Goal: Task Accomplishment & Management: Manage account settings

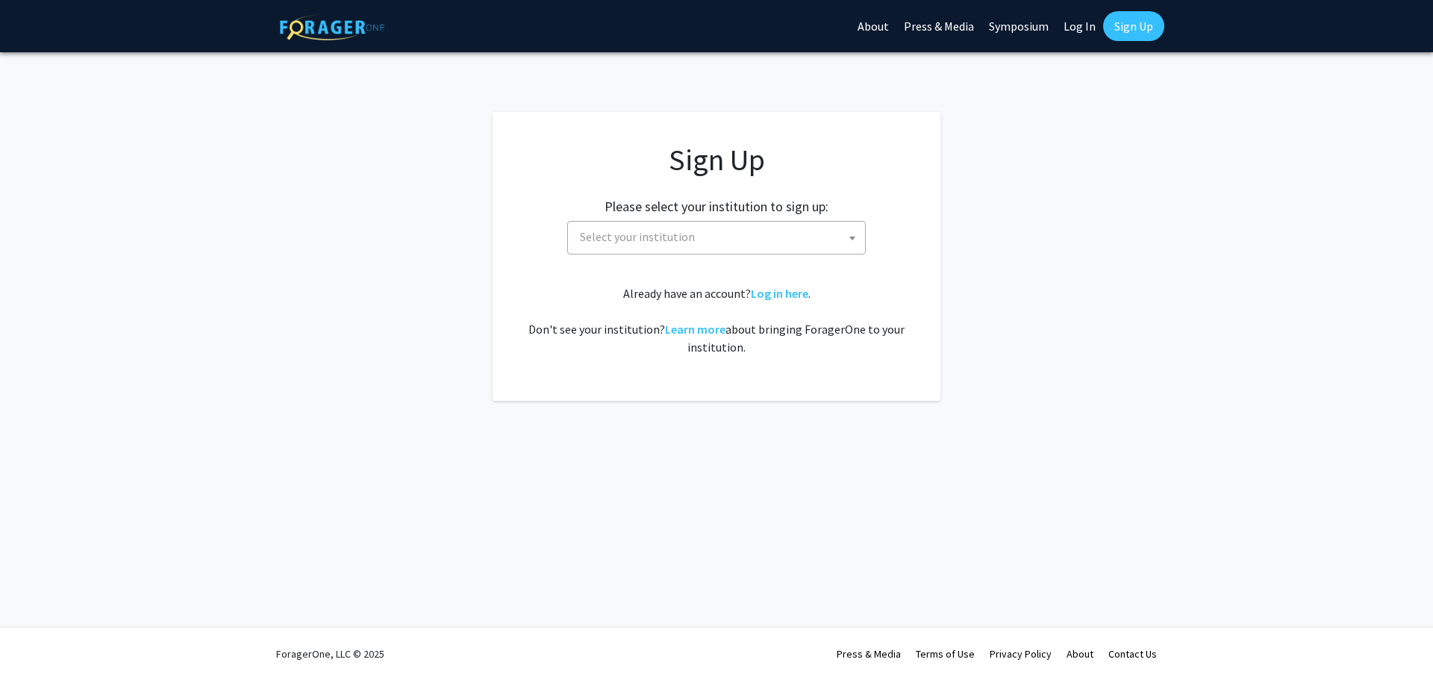
click at [704, 234] on span "Select your institution" at bounding box center [719, 237] width 291 height 31
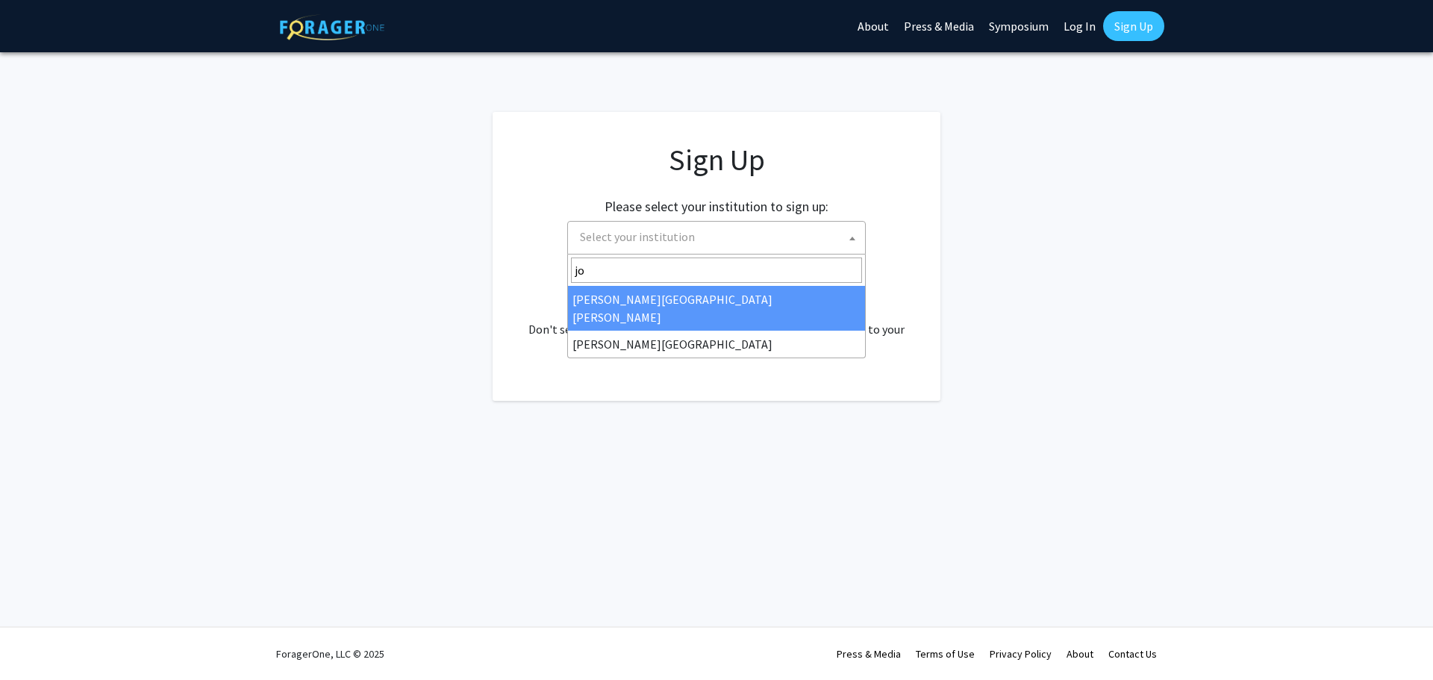
type input "joh"
select select "1"
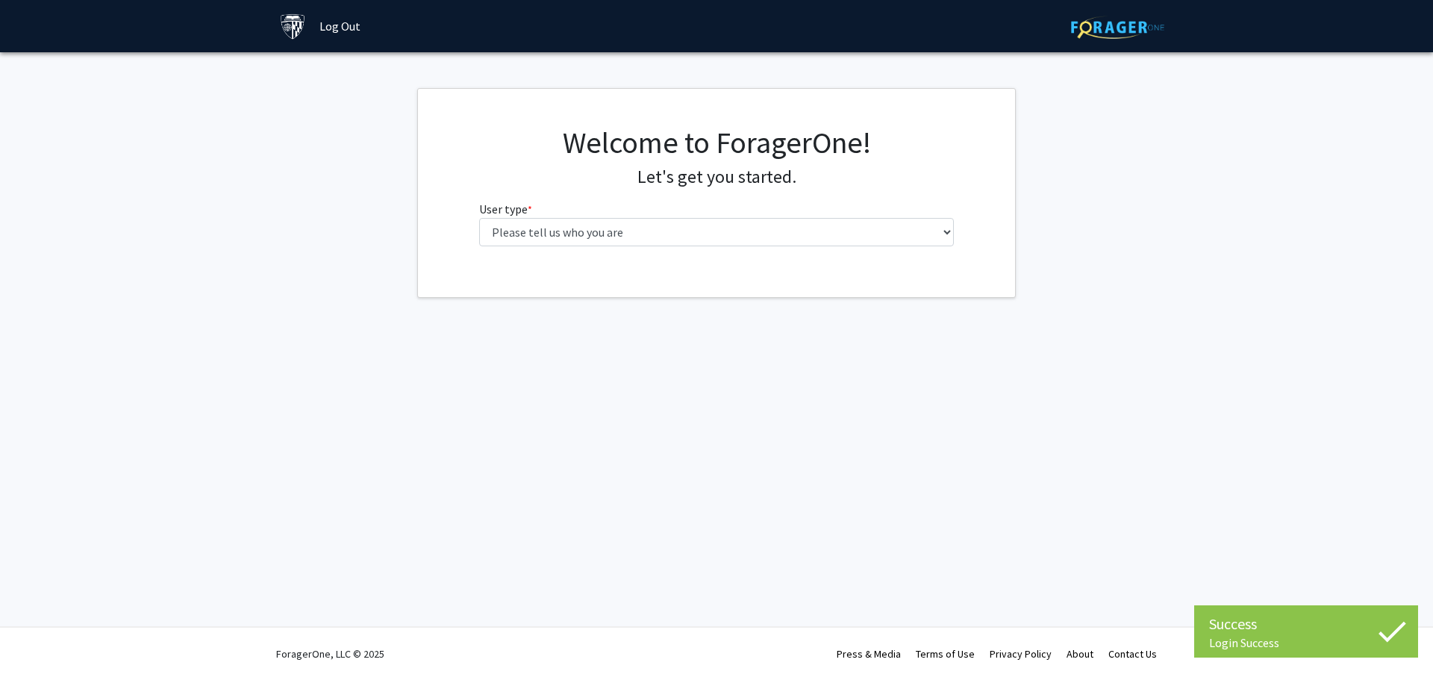
click at [737, 246] on div "Welcome to ForagerOne! Let's get you started. User type * required Please tell …" at bounding box center [717, 192] width 498 height 134
click at [732, 241] on select "Please tell us who you are Undergraduate Student Master's Student Doctoral Cand…" at bounding box center [716, 232] width 475 height 28
select select "2: masters"
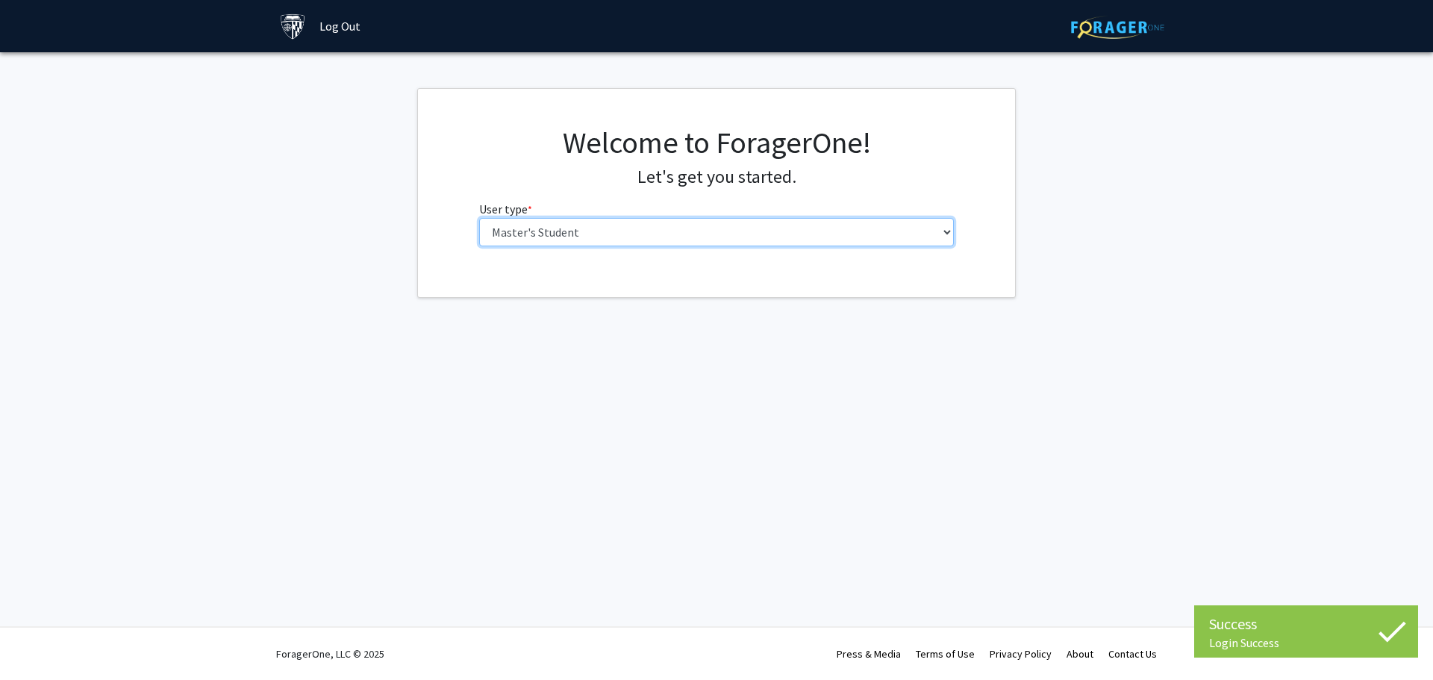
click at [479, 218] on select "Please tell us who you are Undergraduate Student Master's Student Doctoral Cand…" at bounding box center [716, 232] width 475 height 28
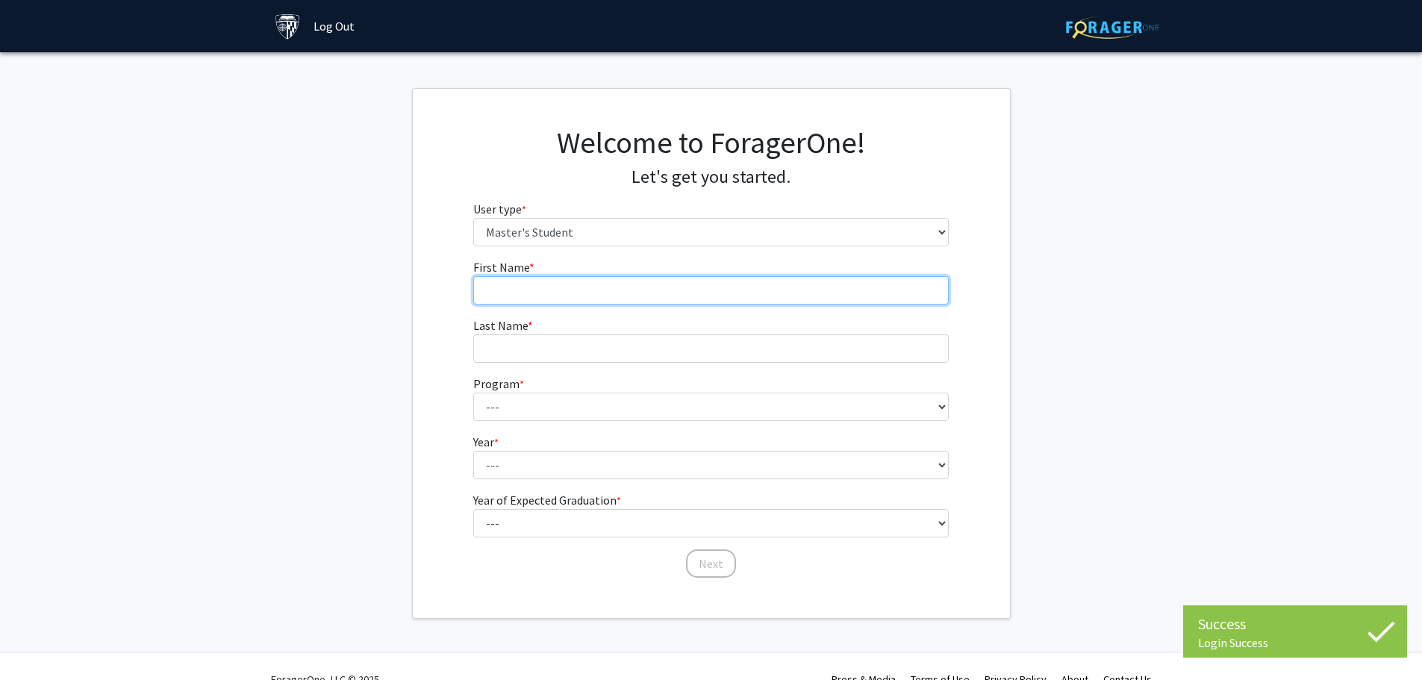
click at [698, 293] on input "First Name * required" at bounding box center [710, 290] width 475 height 28
type input "Zuha"
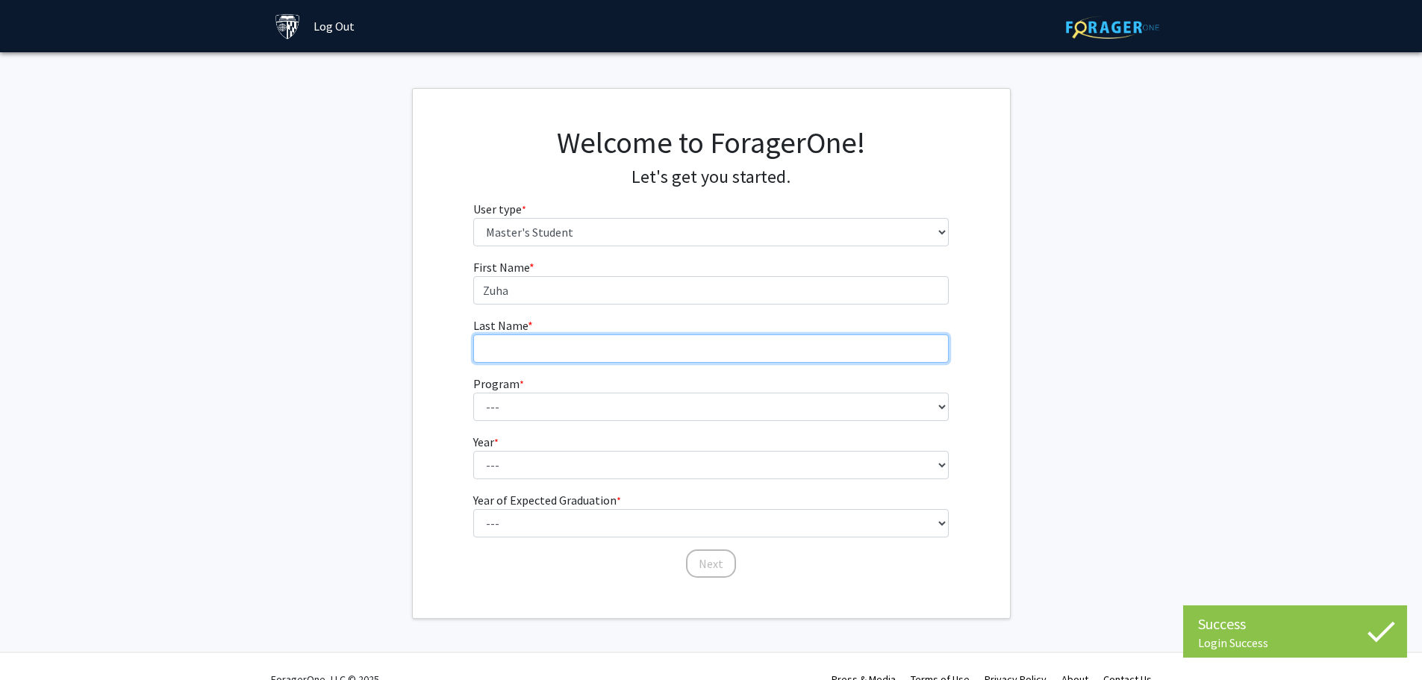
type input "Islam"
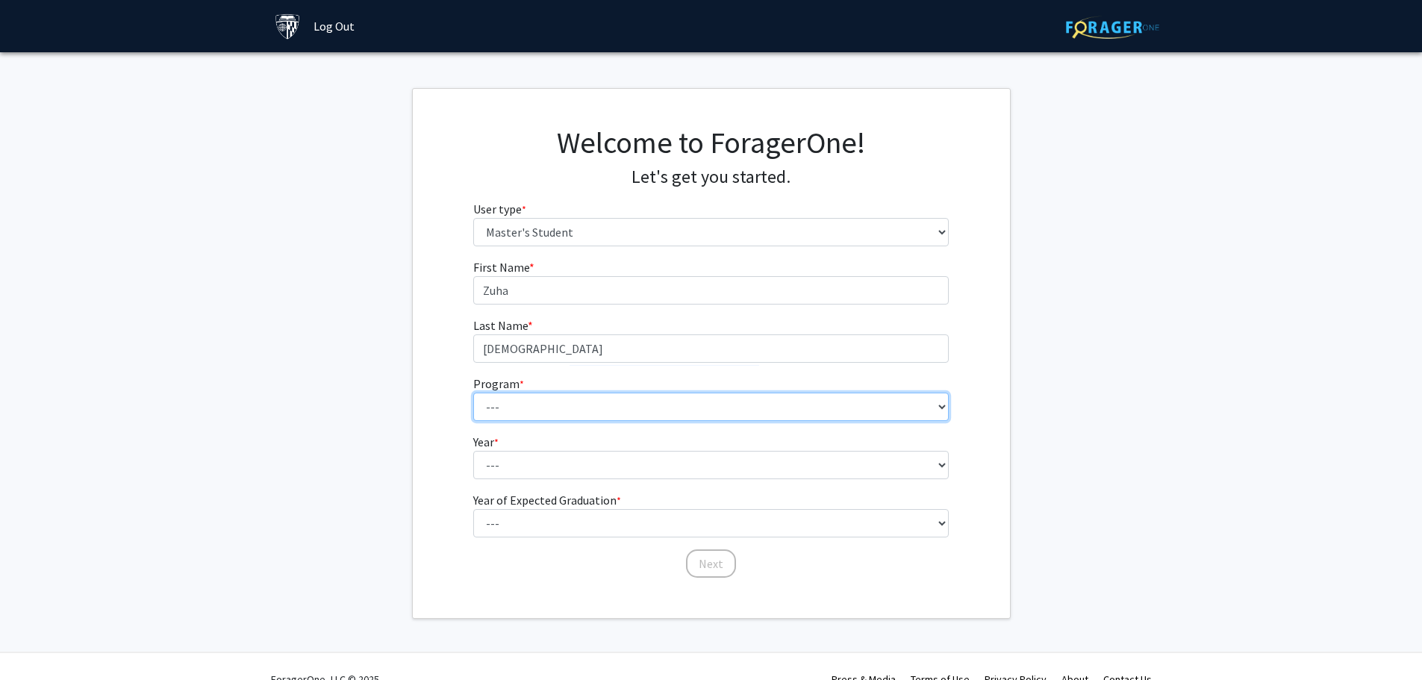
click at [592, 406] on select "--- Anatomy Education Applied and Computational Mathematics Applied Biomedical …" at bounding box center [710, 407] width 475 height 28
select select "142: 141"
click at [473, 393] on select "--- Anatomy Education Applied and Computational Mathematics Applied Biomedical …" at bounding box center [710, 407] width 475 height 28
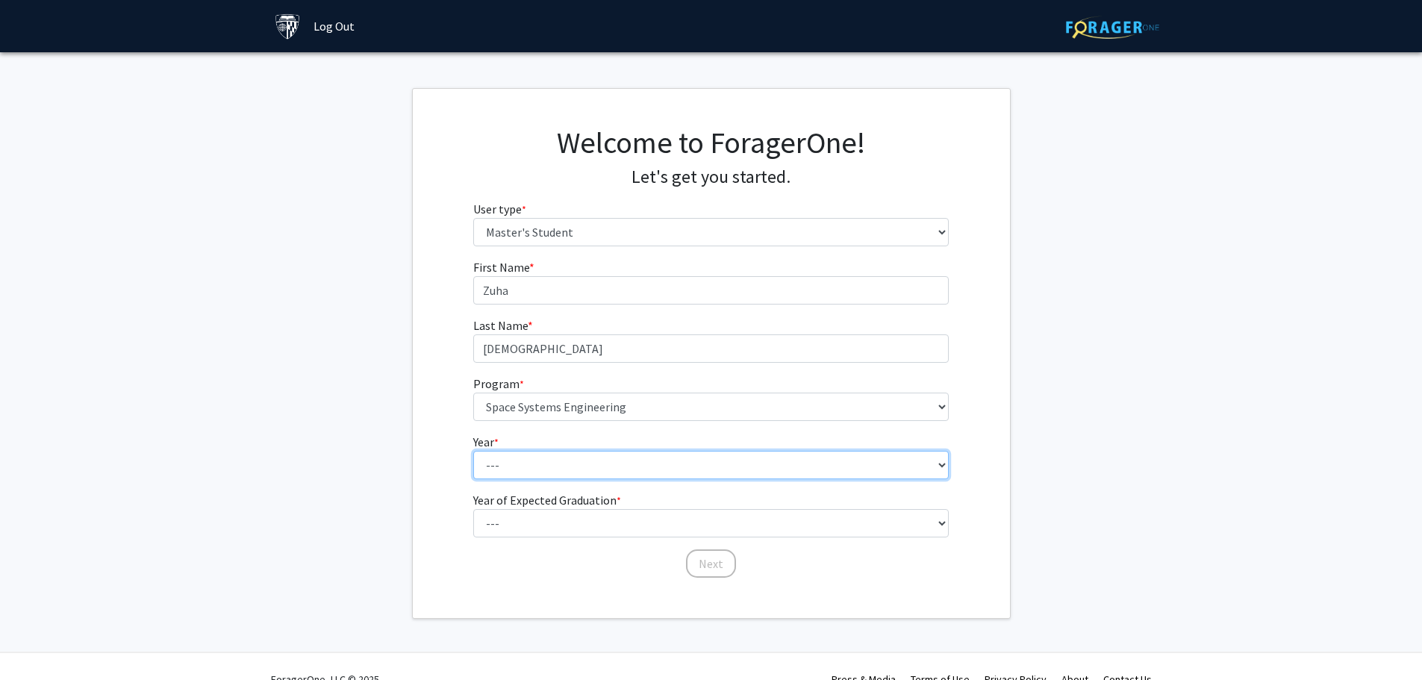
click at [640, 458] on select "--- First Year Second Year" at bounding box center [710, 465] width 475 height 28
select select "1: first_year"
click at [473, 451] on select "--- First Year Second Year" at bounding box center [710, 465] width 475 height 28
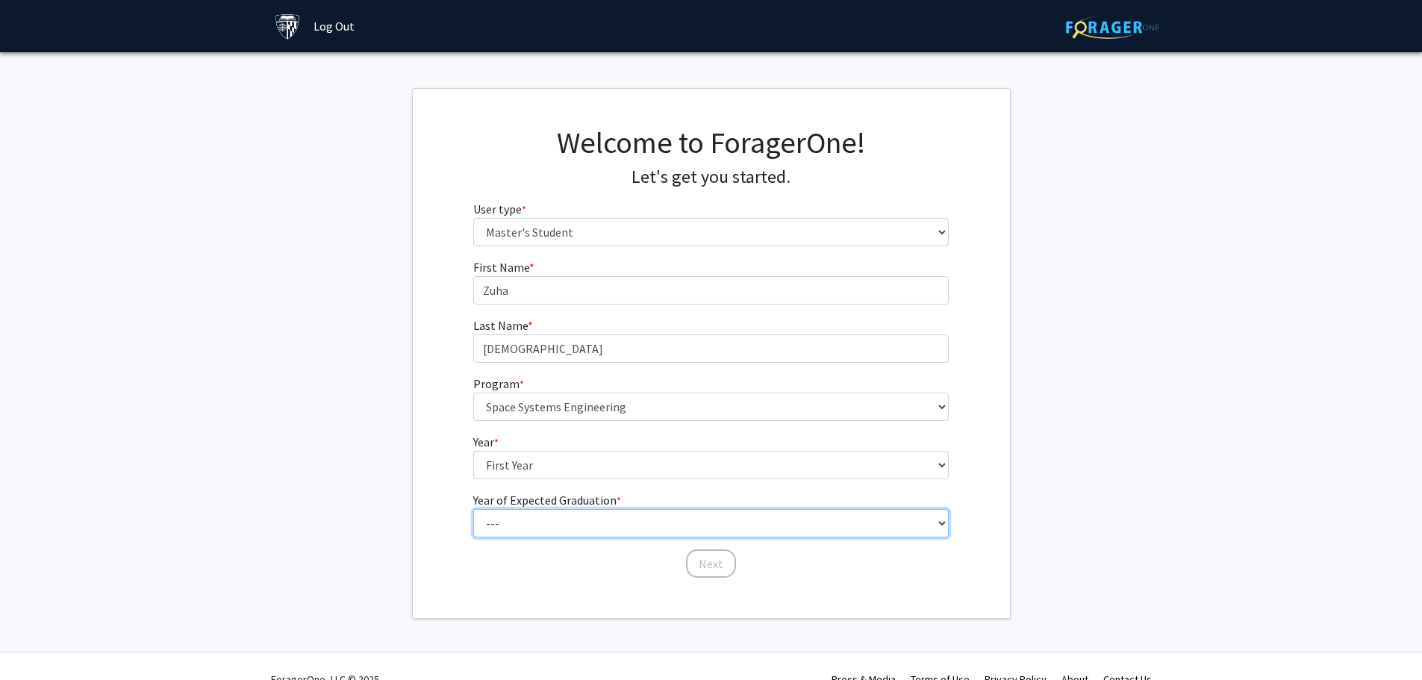
click at [598, 517] on select "--- 2025 2026 2027 2028 2029 2030 2031 2032 2033 2034" at bounding box center [710, 523] width 475 height 28
select select "3: 2027"
click at [473, 509] on select "--- 2025 2026 2027 2028 2029 2030 2031 2032 2033 2034" at bounding box center [710, 523] width 475 height 28
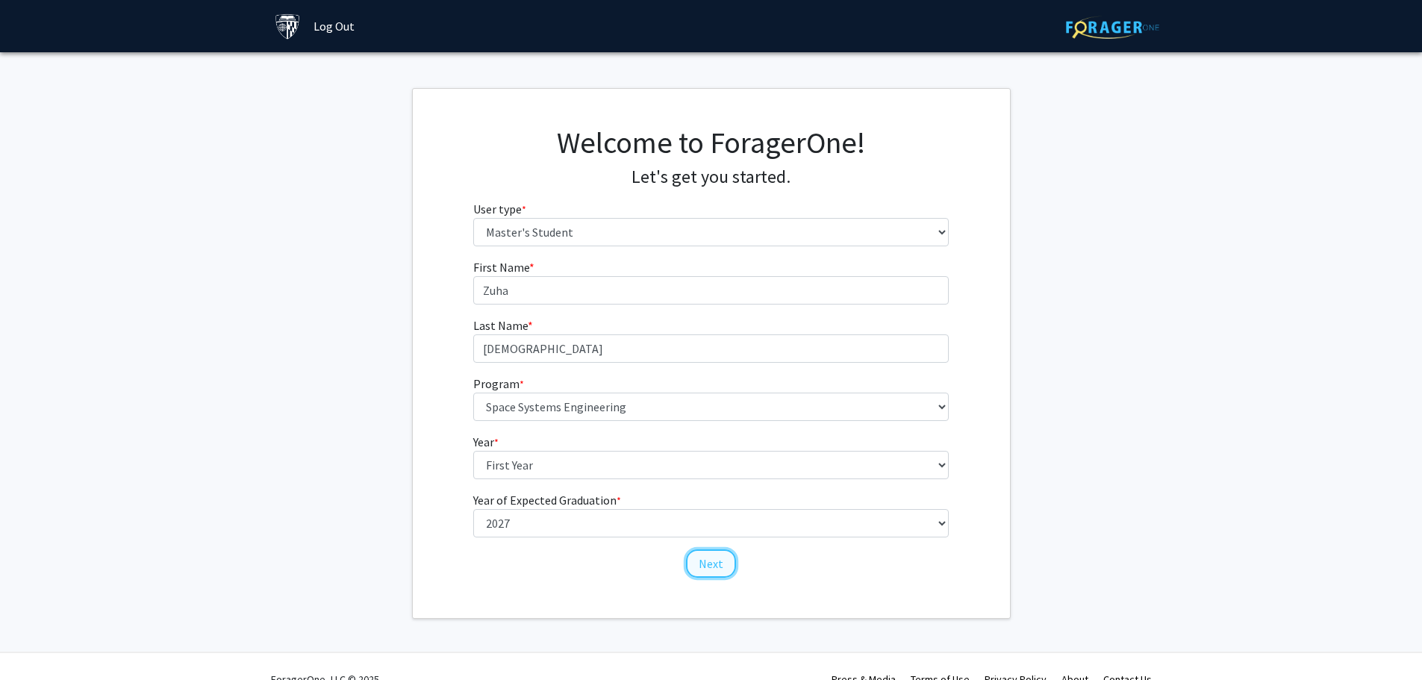
click at [705, 562] on button "Next" at bounding box center [711, 563] width 50 height 28
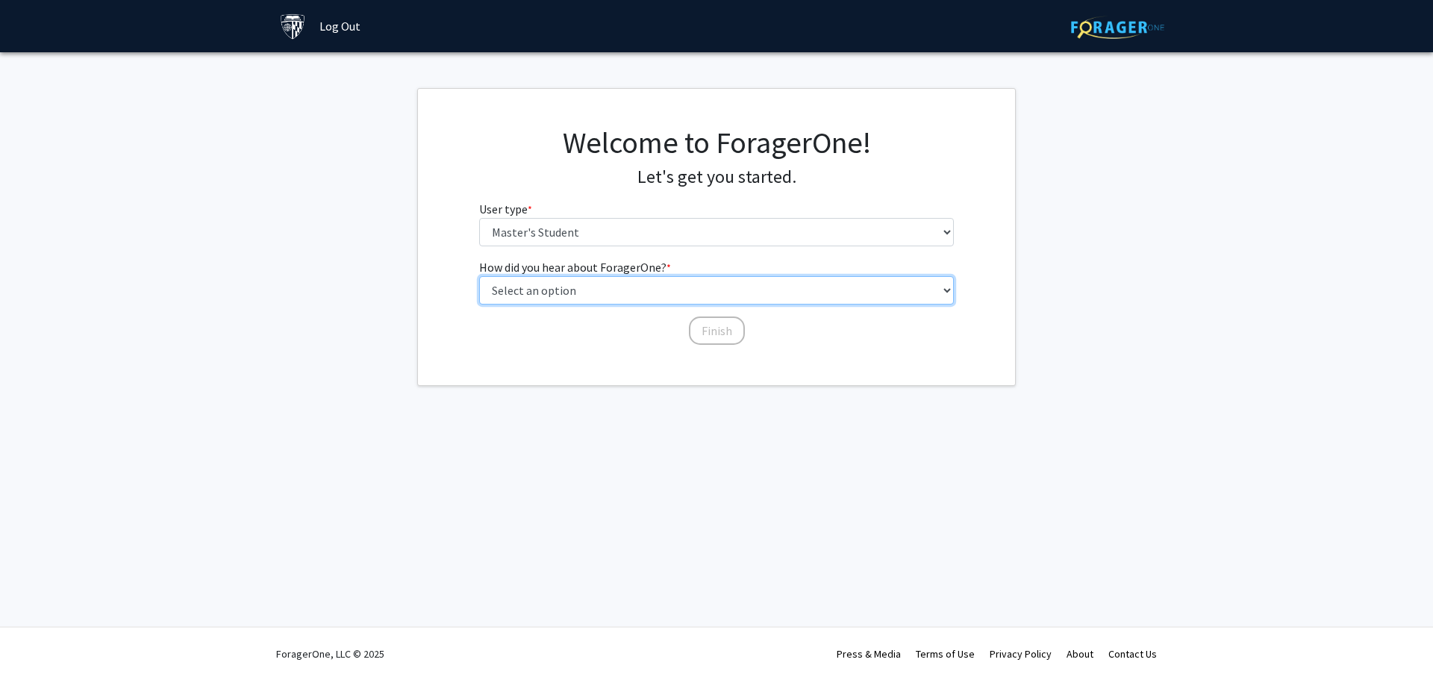
click at [636, 293] on select "Select an option Peer/student recommendation Faculty/staff recommendation Unive…" at bounding box center [716, 290] width 475 height 28
select select "3: university_website"
click at [479, 276] on select "Select an option Peer/student recommendation Faculty/staff recommendation Unive…" at bounding box center [716, 290] width 475 height 28
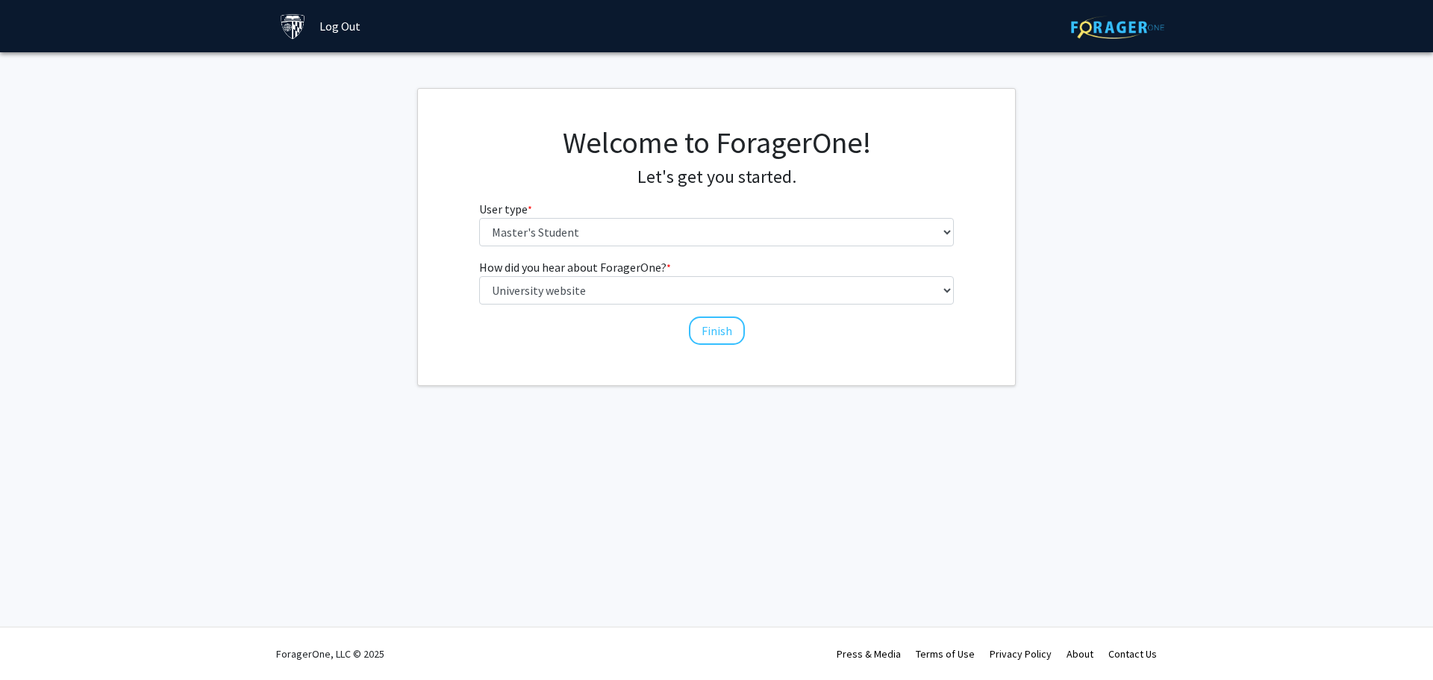
click at [715, 314] on div "How did you hear about ForagerOne? * required Select an option Peer/student rec…" at bounding box center [716, 294] width 475 height 73
click at [716, 334] on button "Finish" at bounding box center [717, 330] width 56 height 28
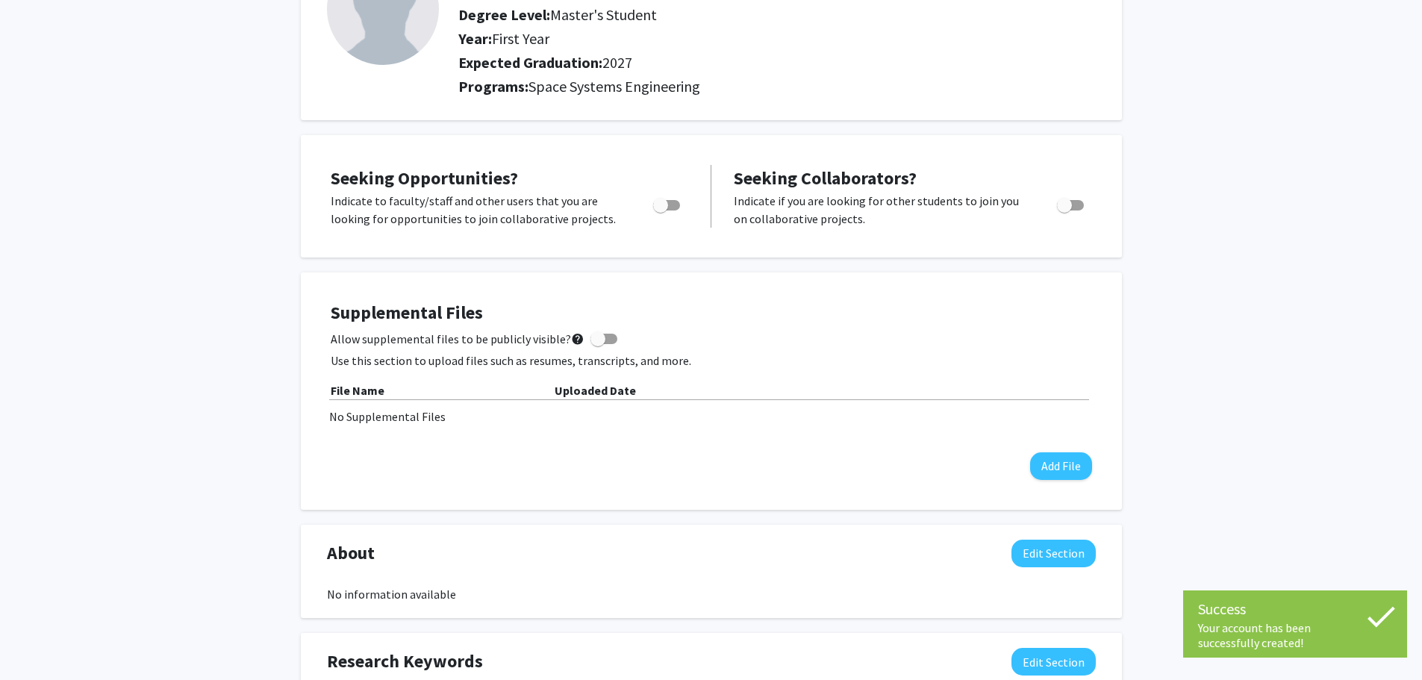
scroll to position [147, 0]
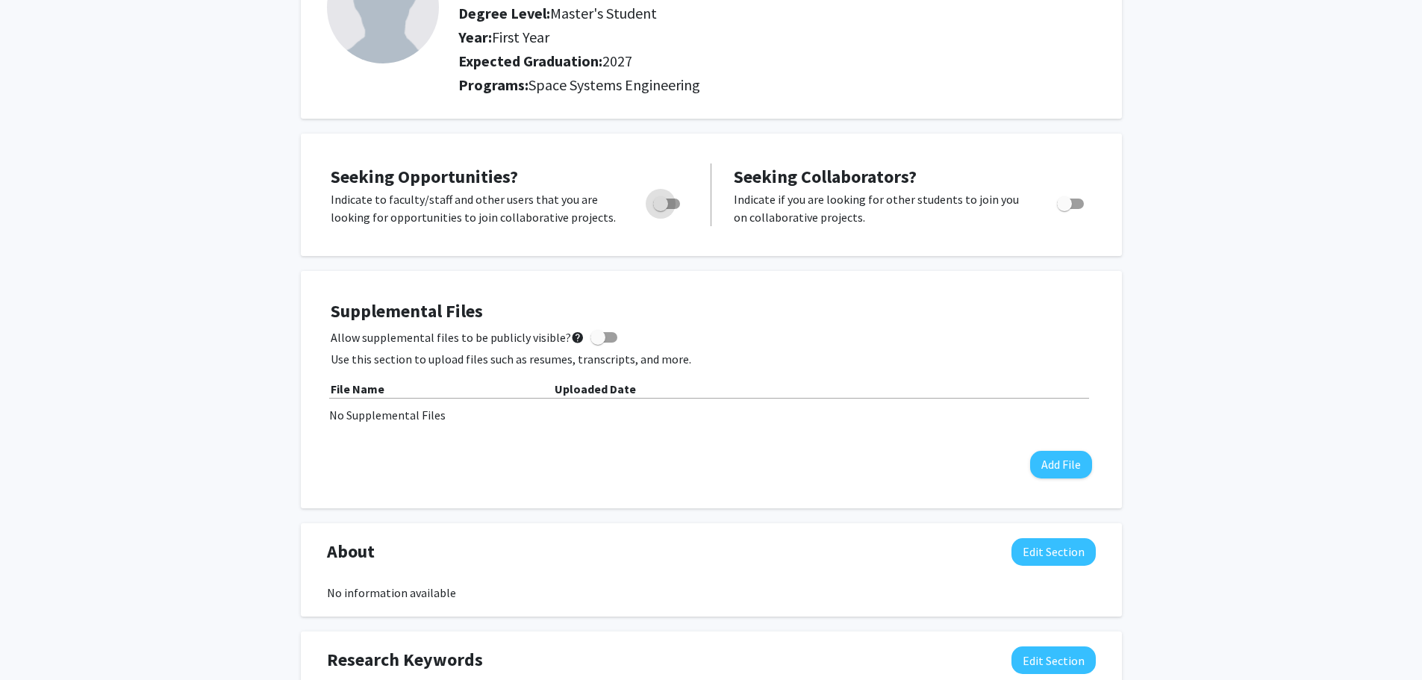
click at [654, 204] on span "Toggle" at bounding box center [660, 203] width 15 height 15
click at [660, 209] on input "Are you actively seeking opportunities?" at bounding box center [660, 209] width 1 height 1
checkbox input "true"
click at [1076, 205] on span "Toggle" at bounding box center [1070, 204] width 27 height 10
click at [1064, 209] on input "Would you like to receive other student requests to work with you?" at bounding box center [1064, 209] width 1 height 1
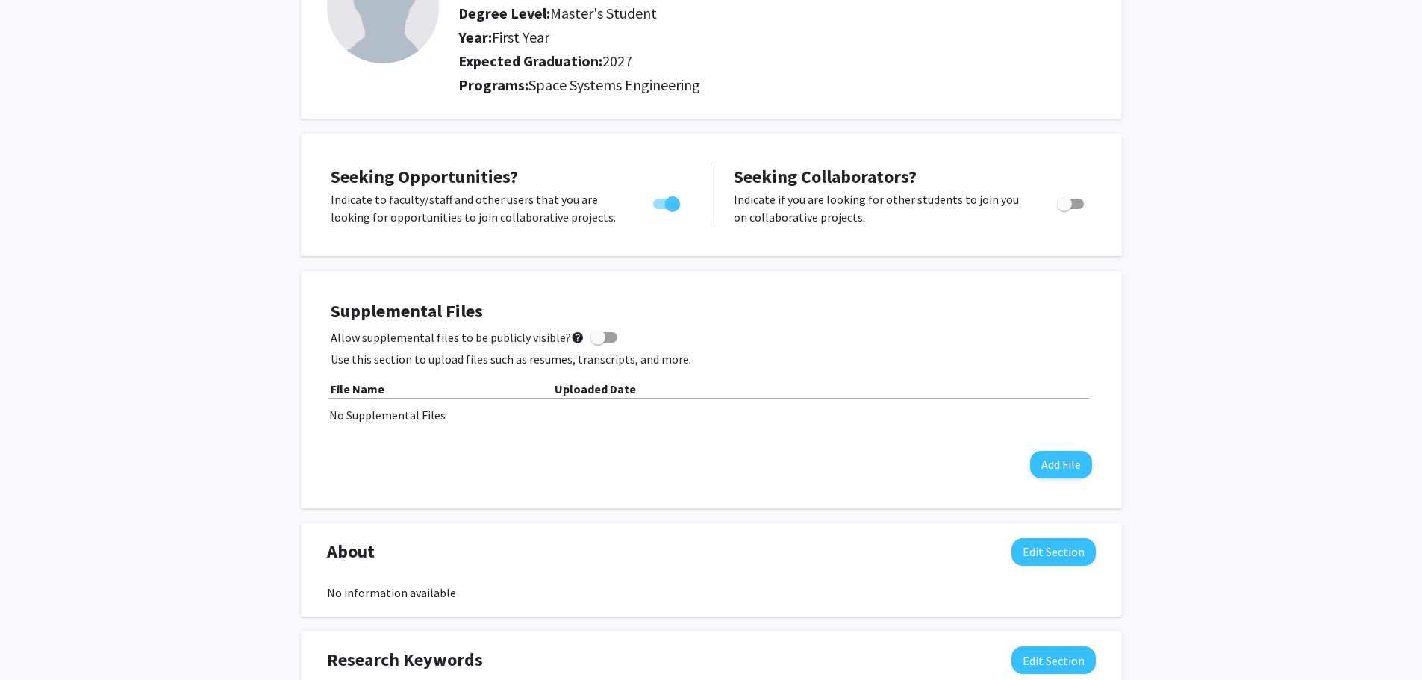
checkbox input "true"
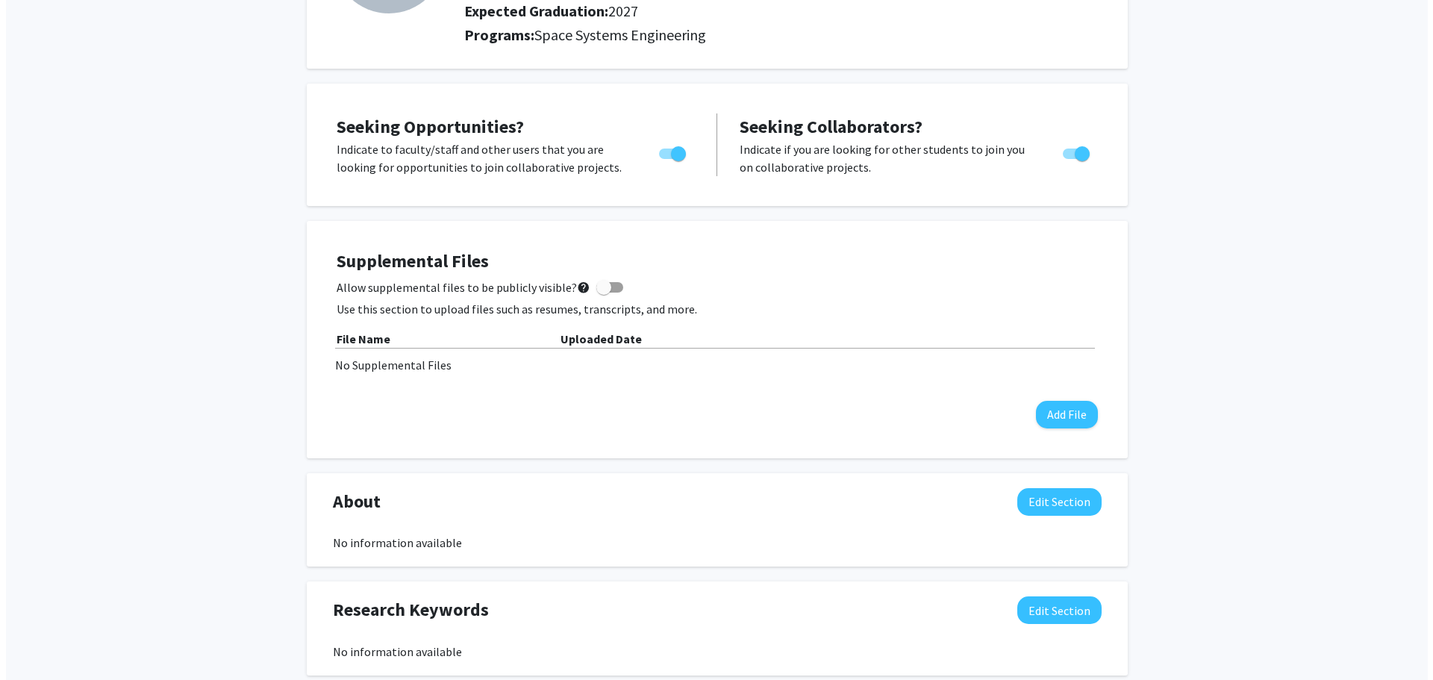
scroll to position [208, 0]
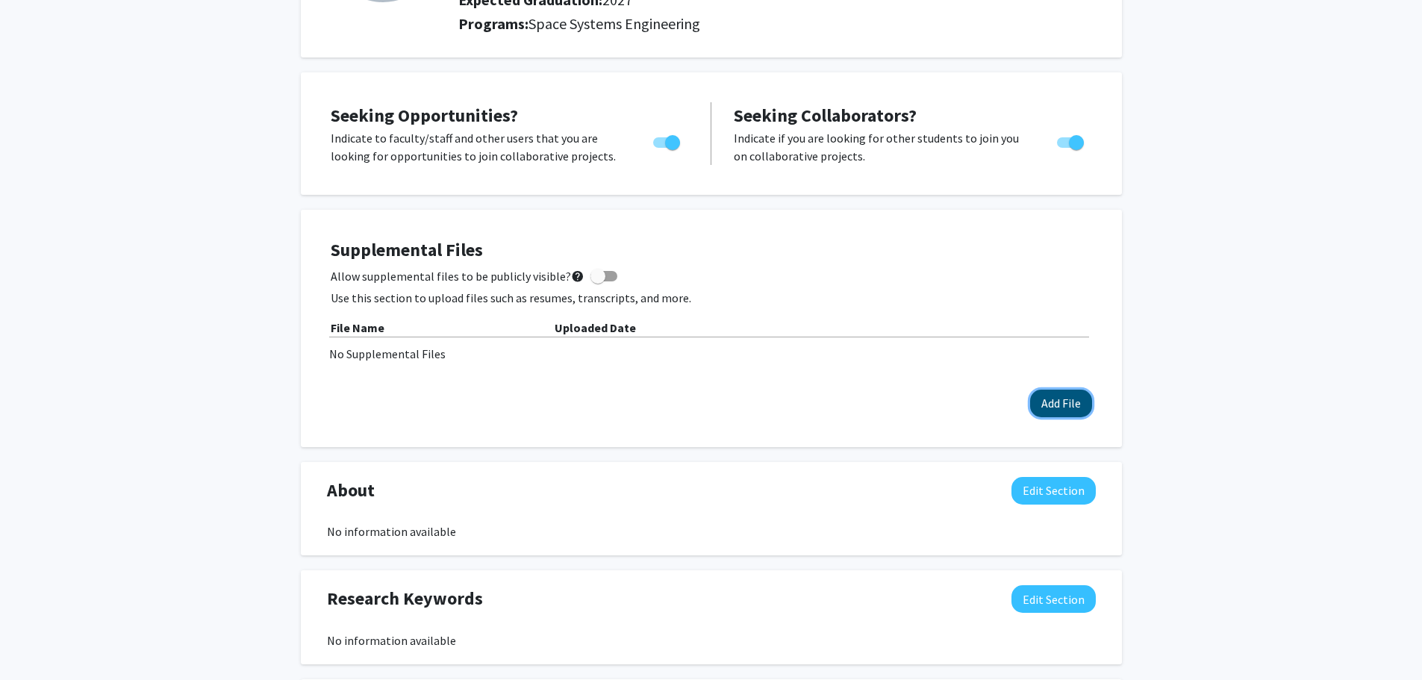
click at [1069, 405] on button "Add File" at bounding box center [1061, 404] width 62 height 28
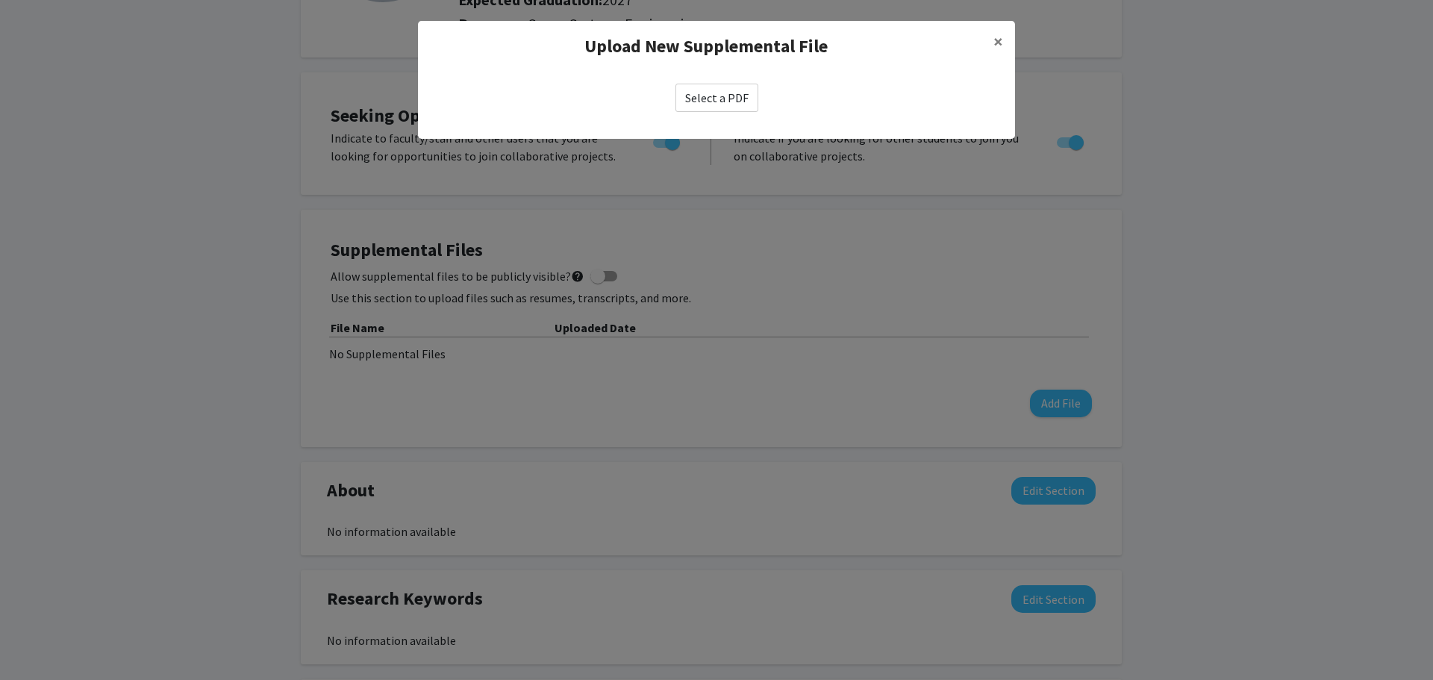
click at [727, 104] on label "Select a PDF" at bounding box center [717, 98] width 83 height 28
click at [0, 0] on input "Select a PDF" at bounding box center [0, 0] width 0 height 0
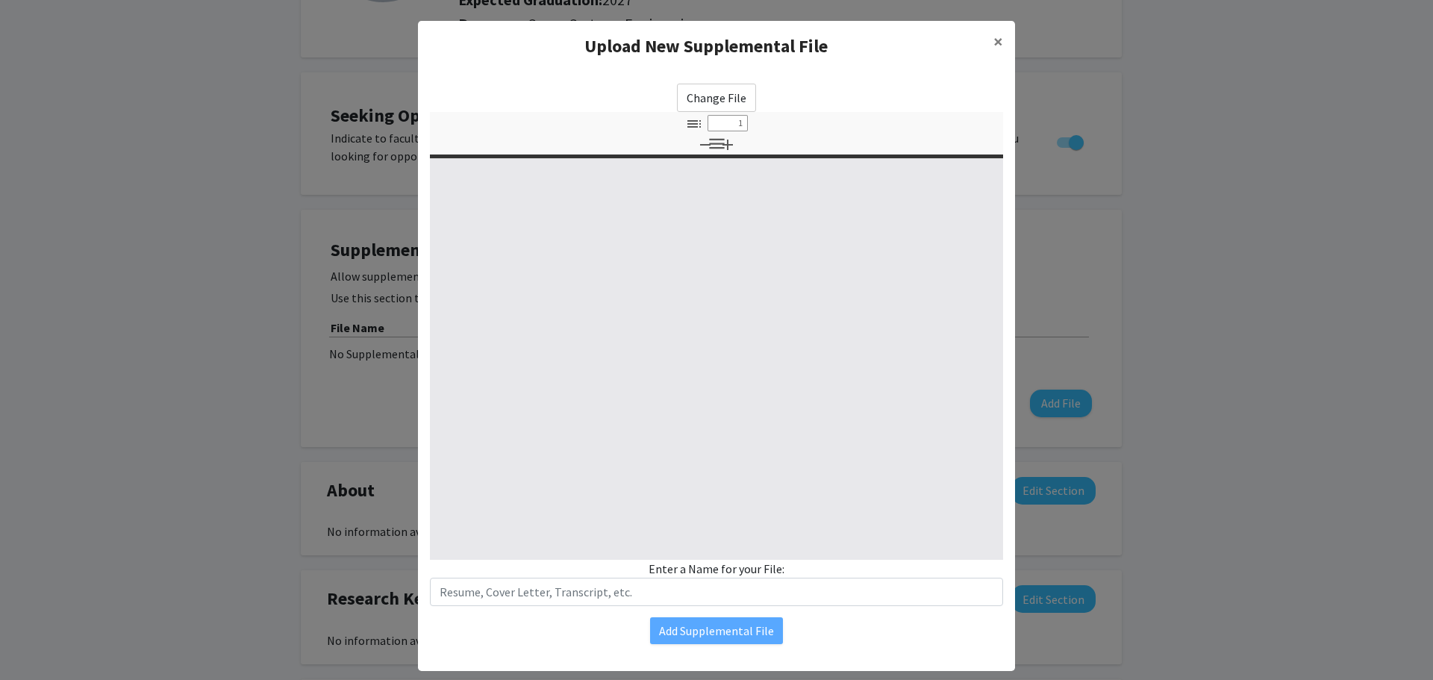
select select "custom"
type input "0"
select select "custom"
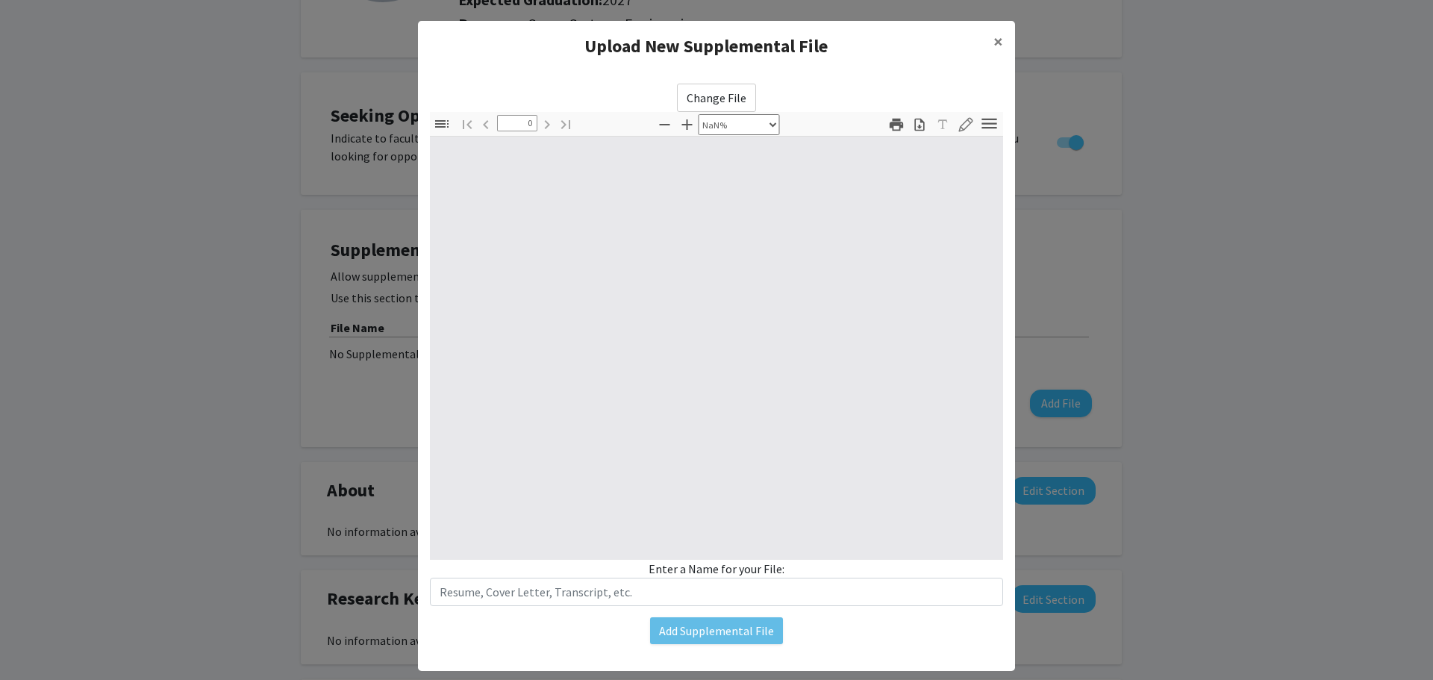
type input "1"
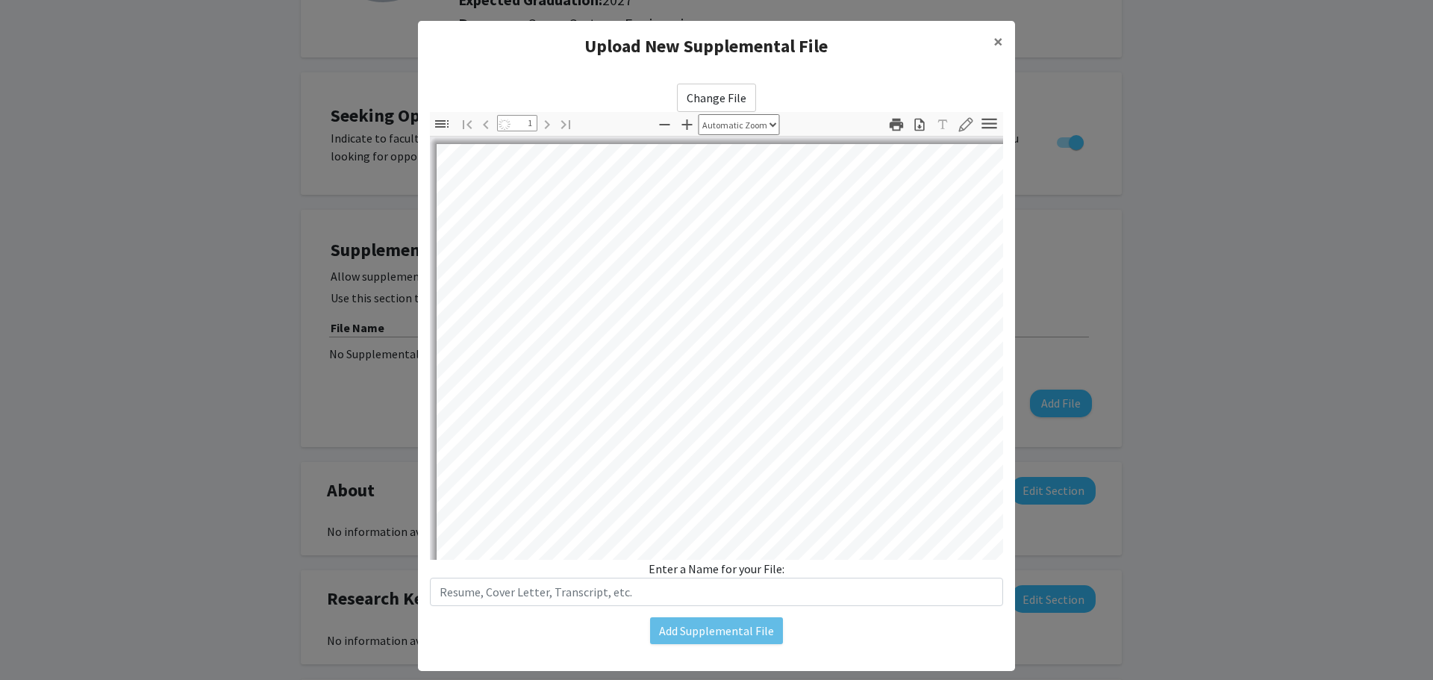
select select "auto"
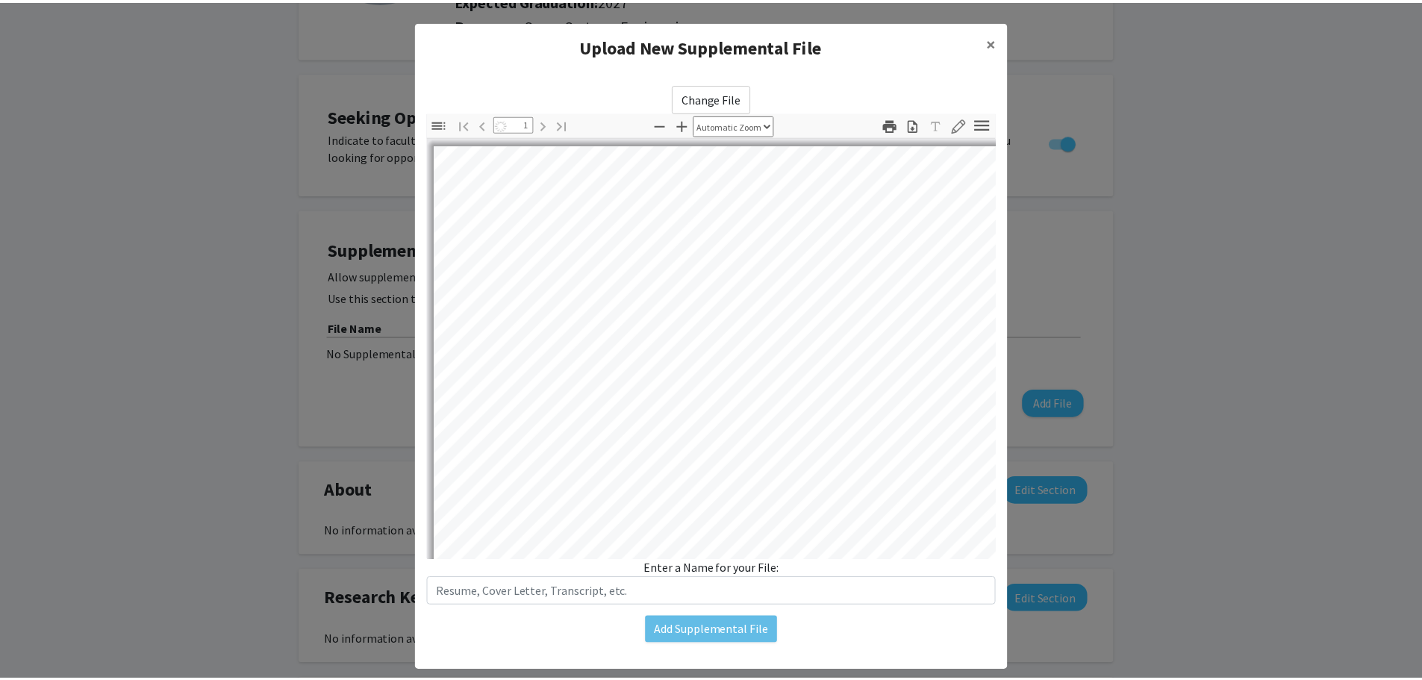
scroll to position [1, 0]
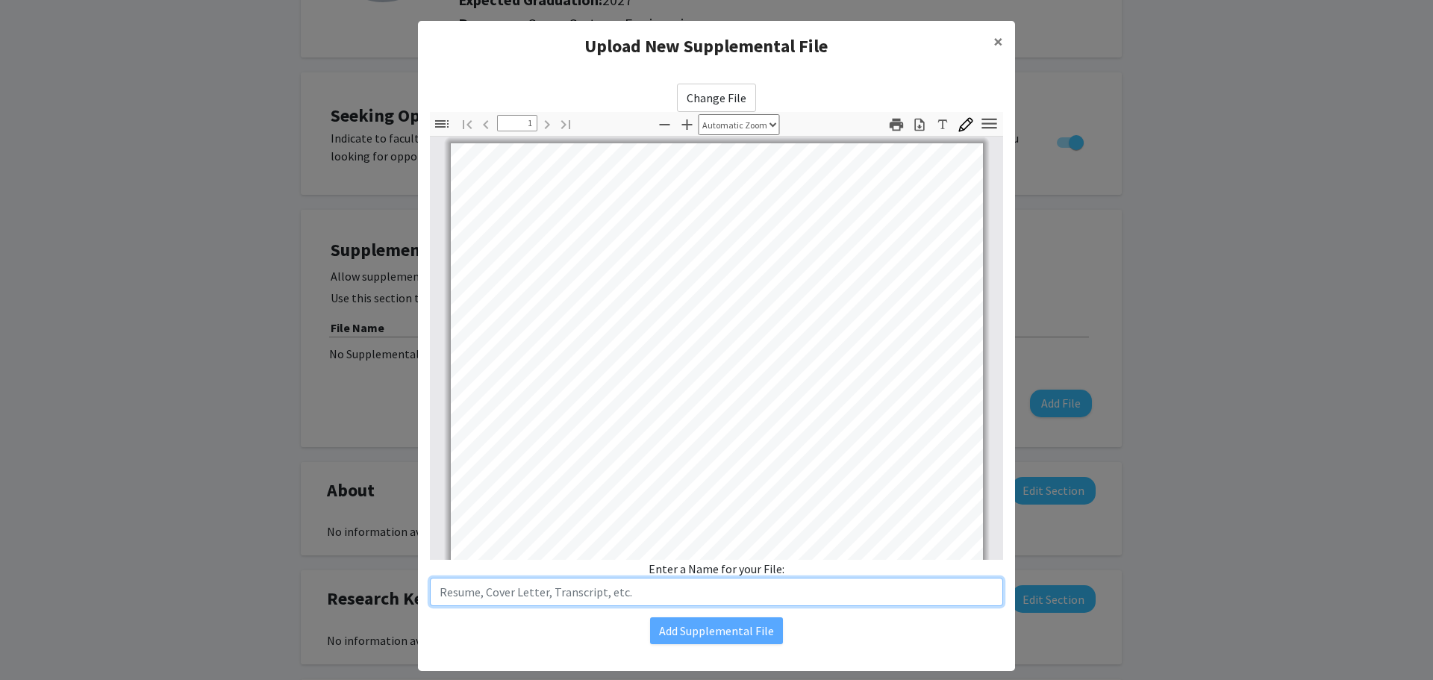
click at [655, 587] on input "text" at bounding box center [716, 592] width 573 height 28
type input "Resume"
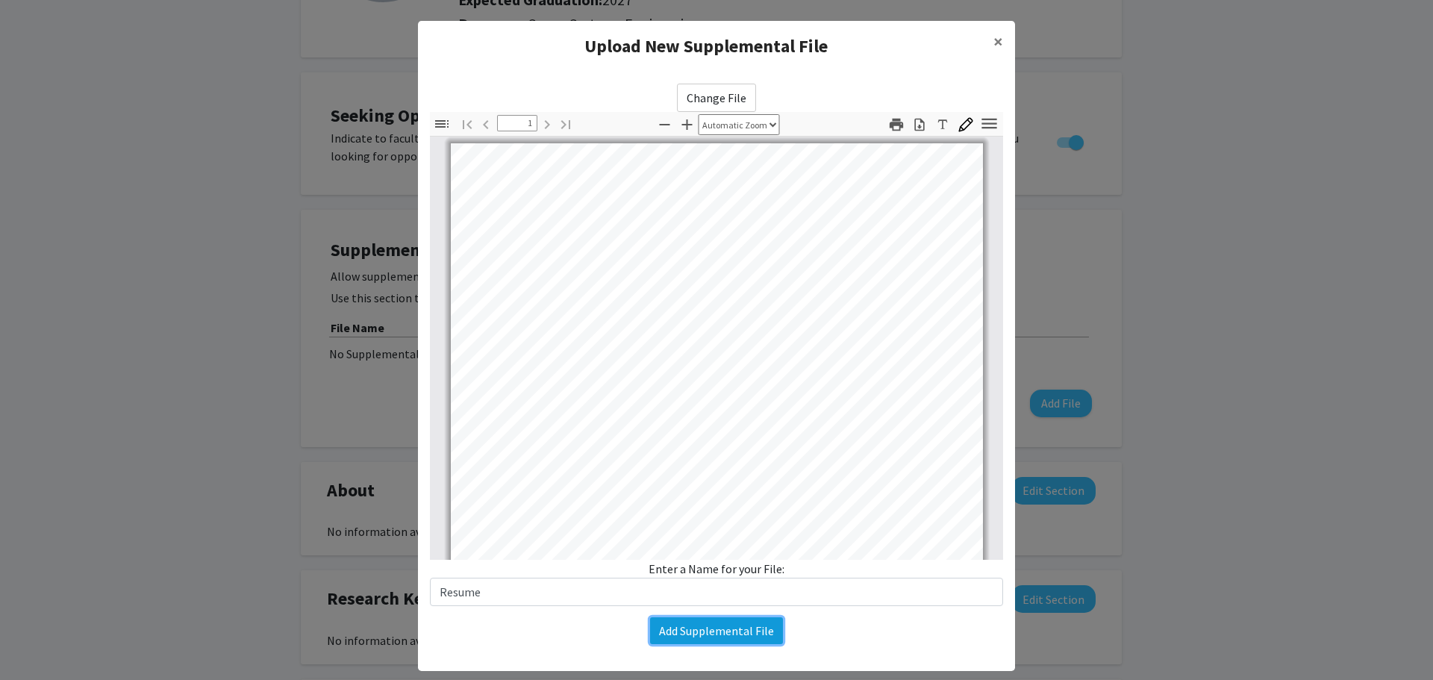
click at [687, 640] on button "Add Supplemental File" at bounding box center [716, 630] width 133 height 27
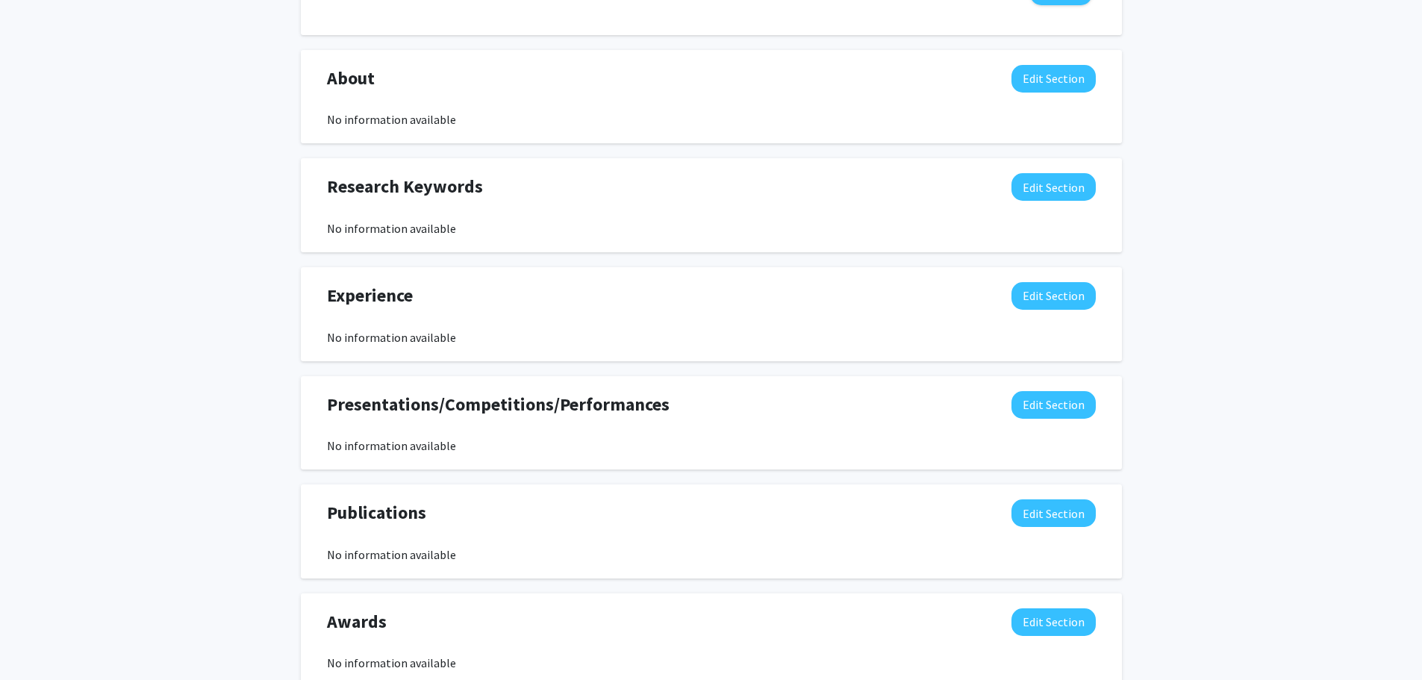
scroll to position [638, 0]
